Goal: Check status

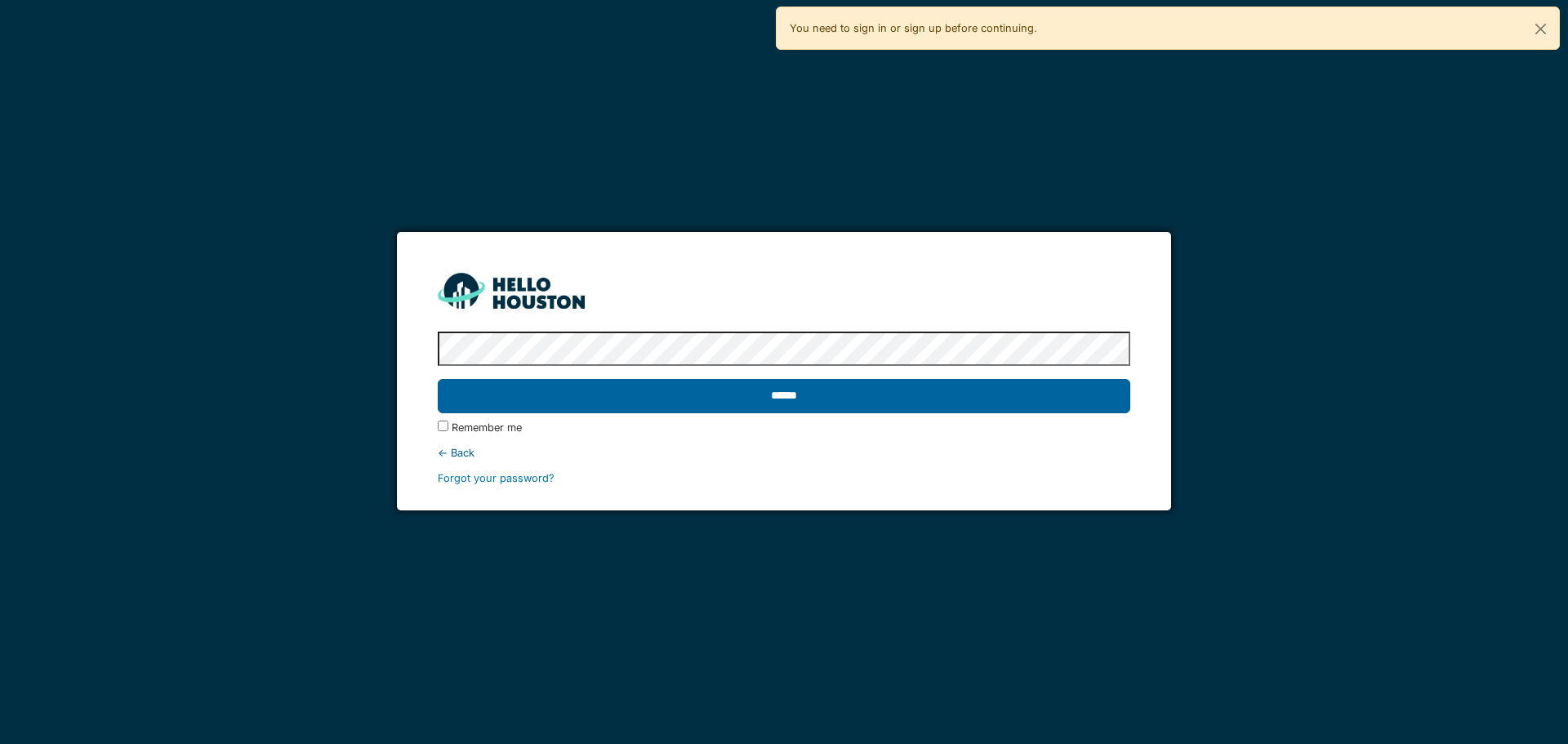
click at [855, 405] on input "******" at bounding box center [784, 396] width 692 height 34
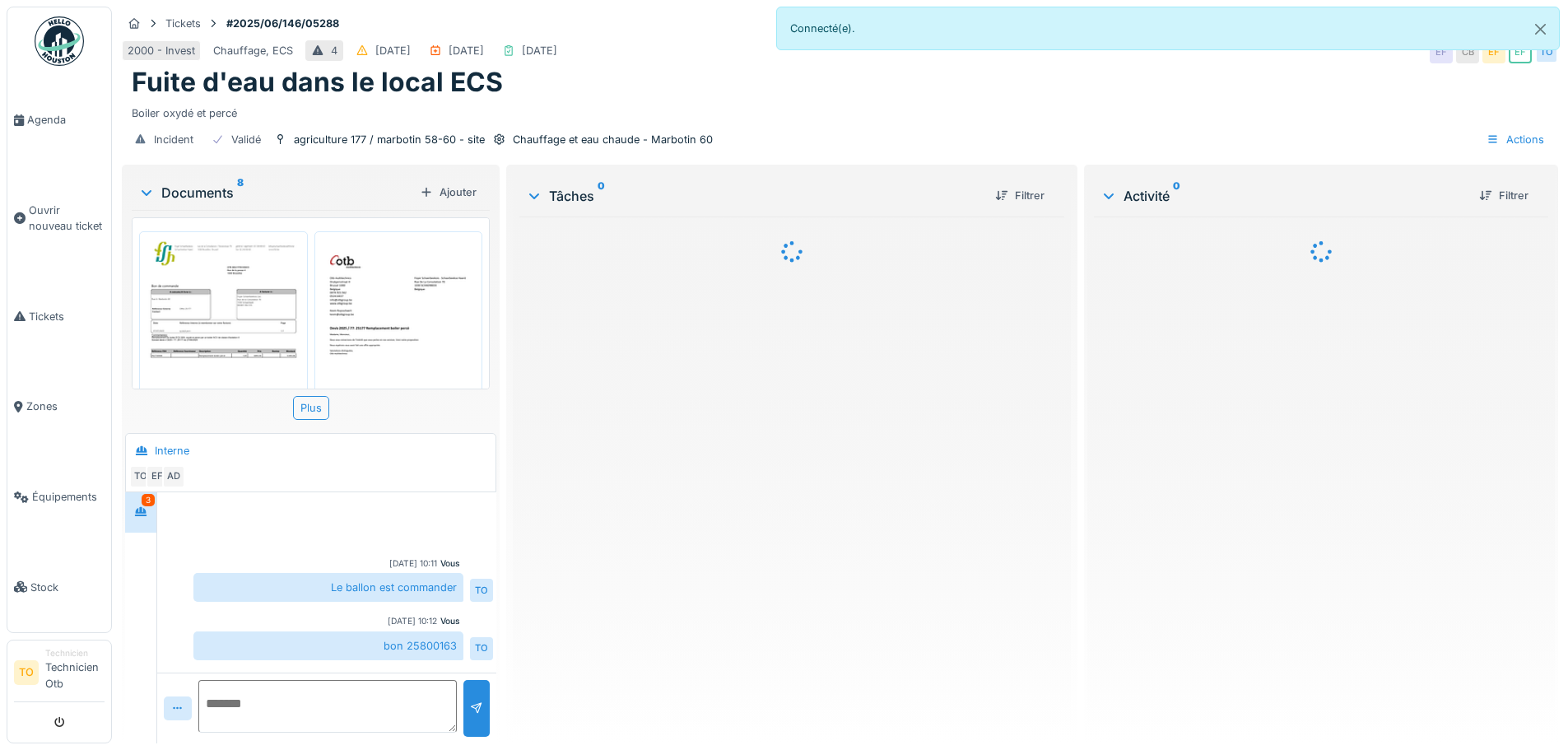
scroll to position [200, 0]
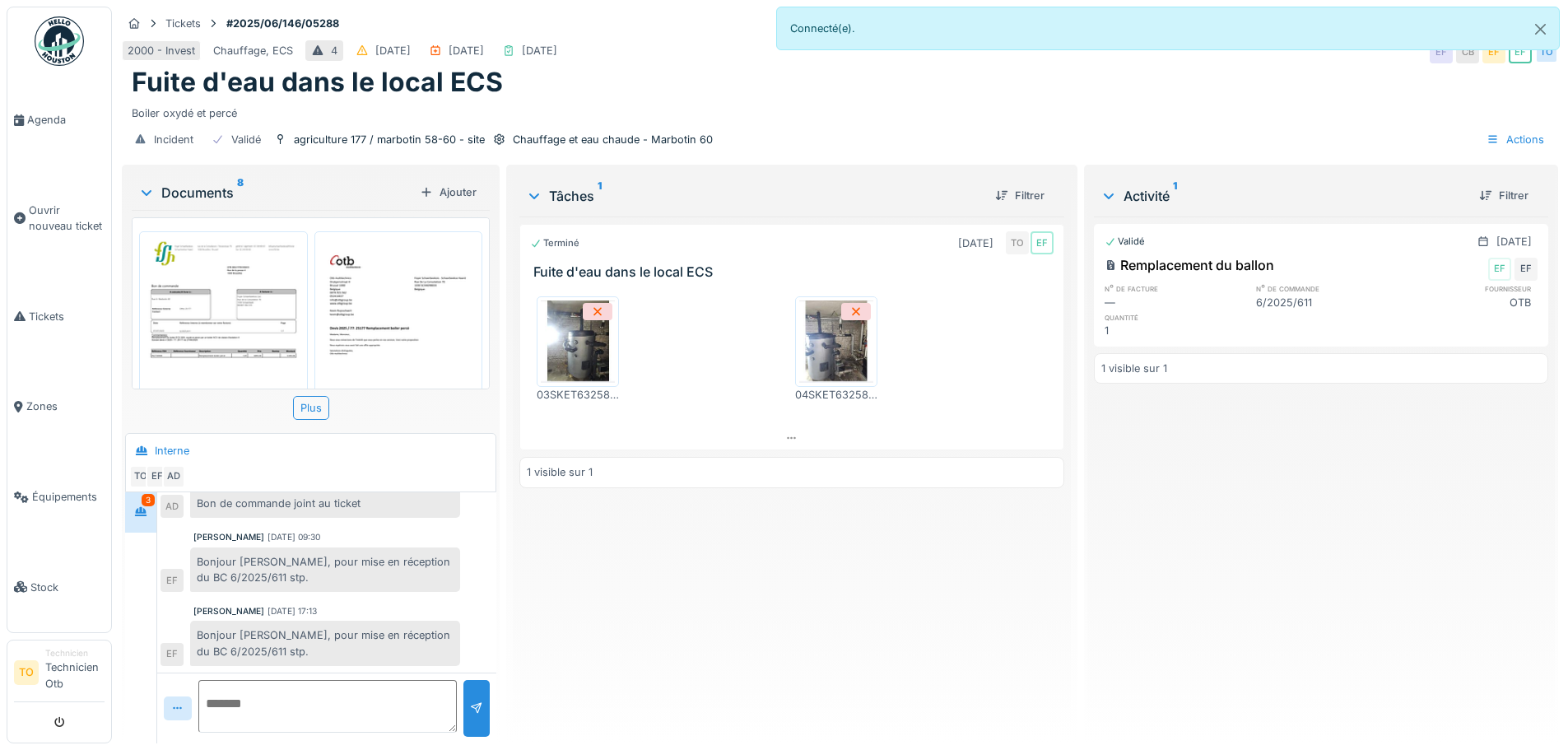
click at [206, 323] on img at bounding box center [223, 349] width 160 height 226
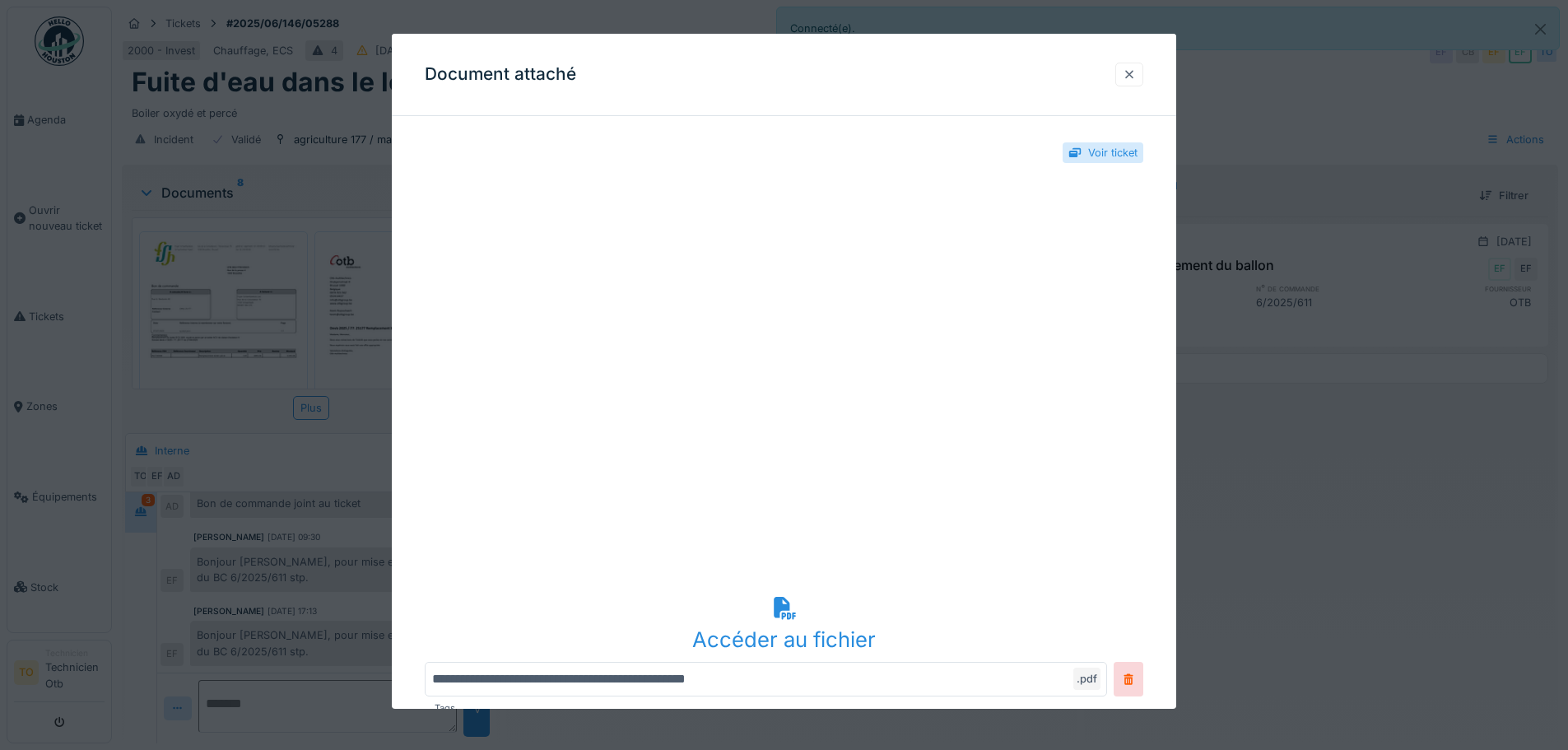
click at [1132, 75] on div at bounding box center [1128, 75] width 13 height 15
